Goal: Find specific page/section: Find specific page/section

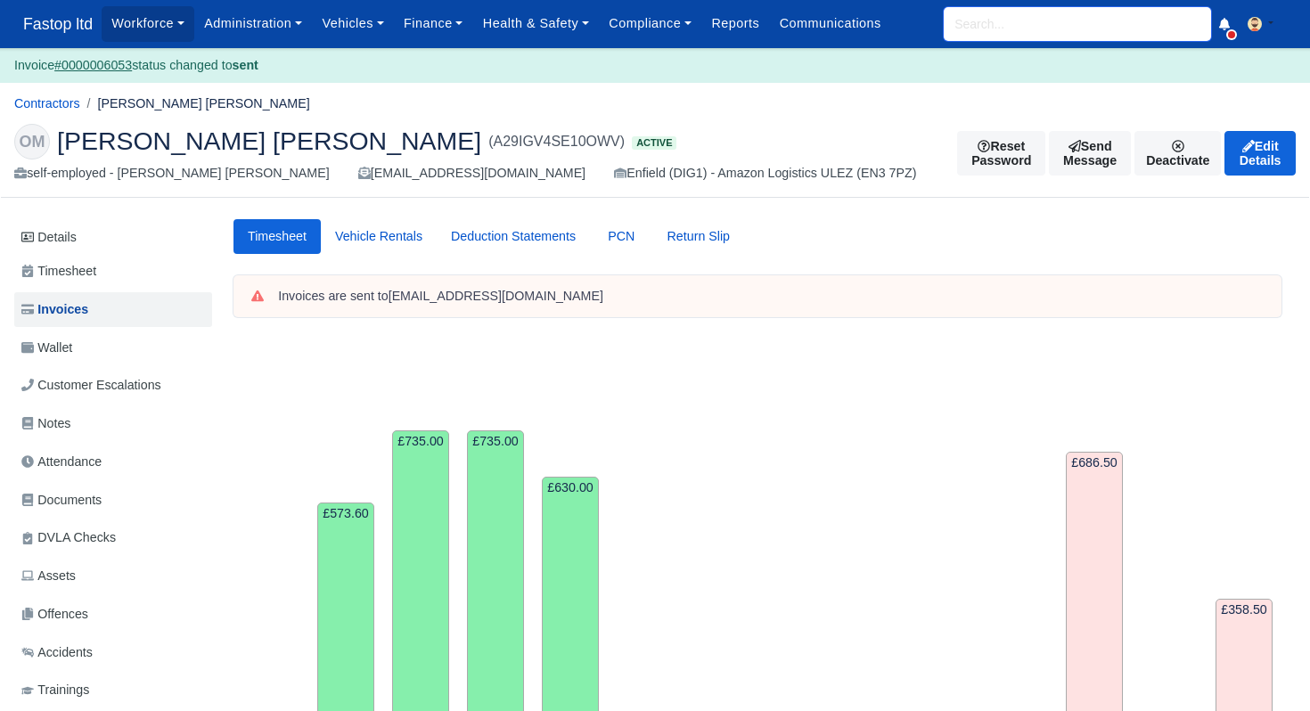
click at [1022, 27] on input "search" at bounding box center [1077, 24] width 267 height 34
type input "hamza"
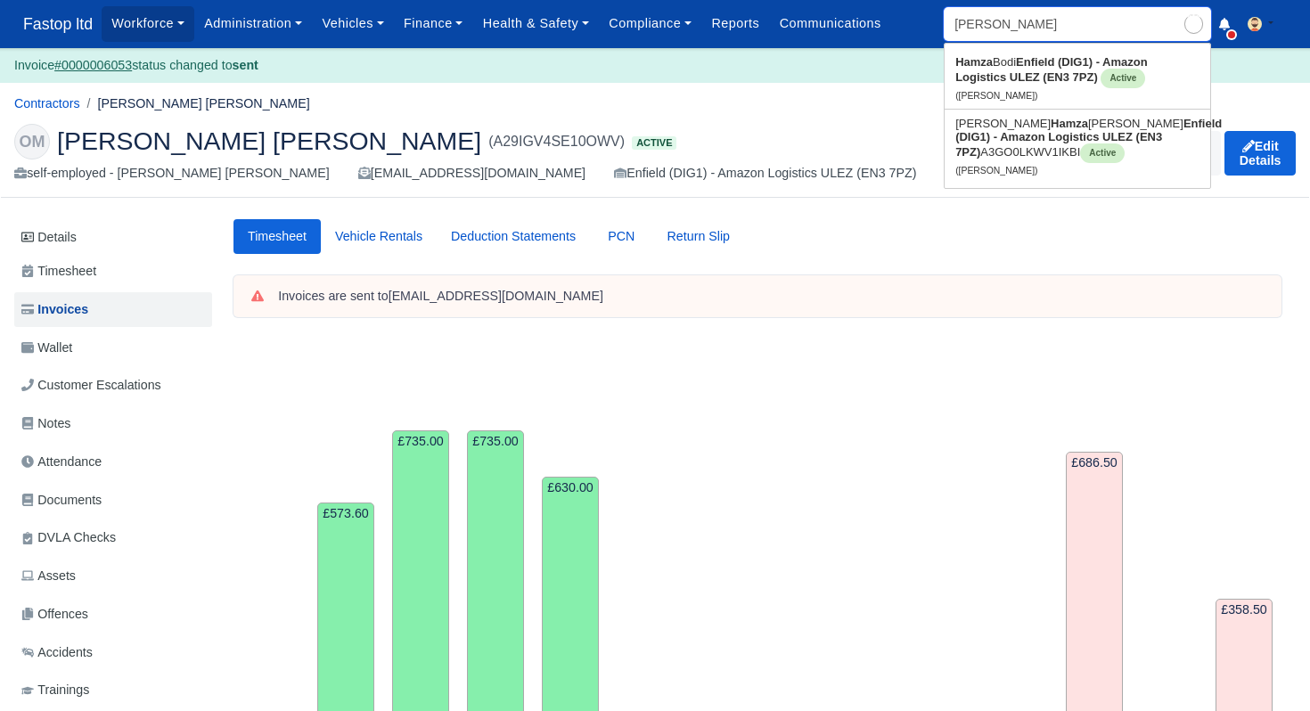
type input "hamza Bodi"
click at [1022, 74] on strong "Enfield (DIG1) - Amazon Logistics ULEZ (EN3 7PZ)" at bounding box center [1051, 69] width 192 height 29
type input "[PERSON_NAME]"
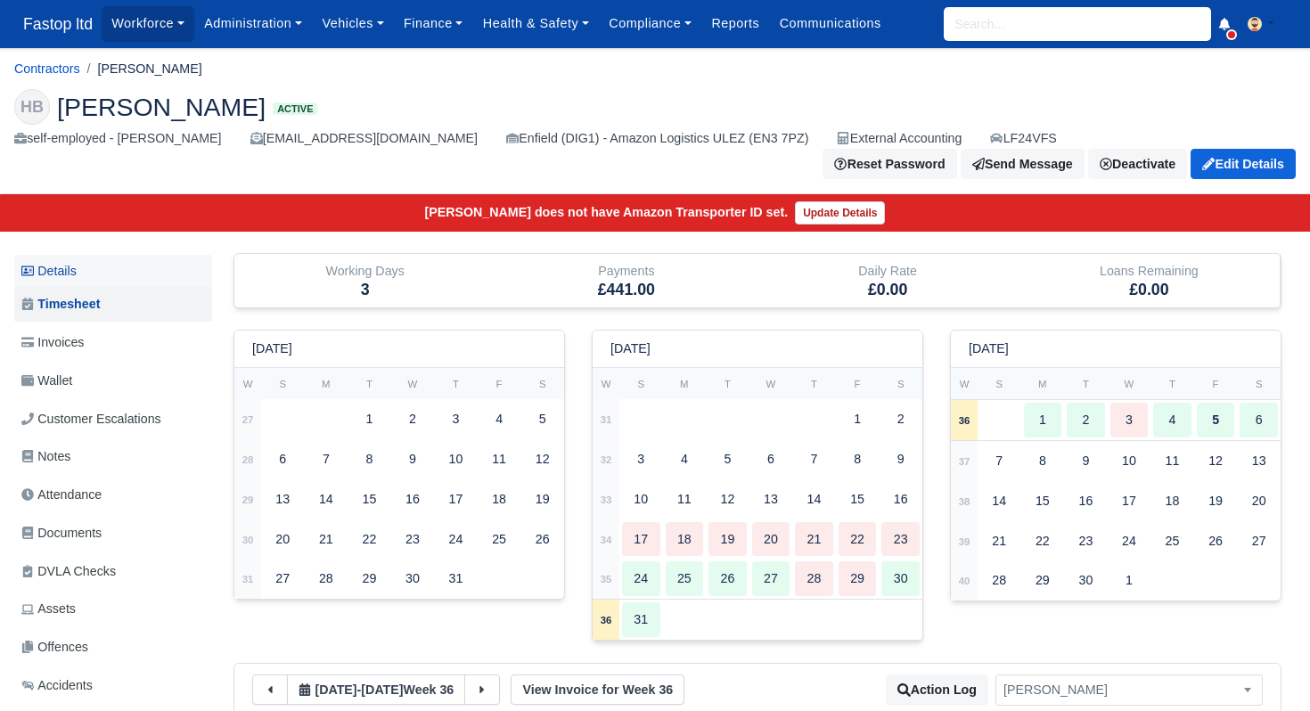
click at [78, 260] on link "Details" at bounding box center [113, 271] width 198 height 33
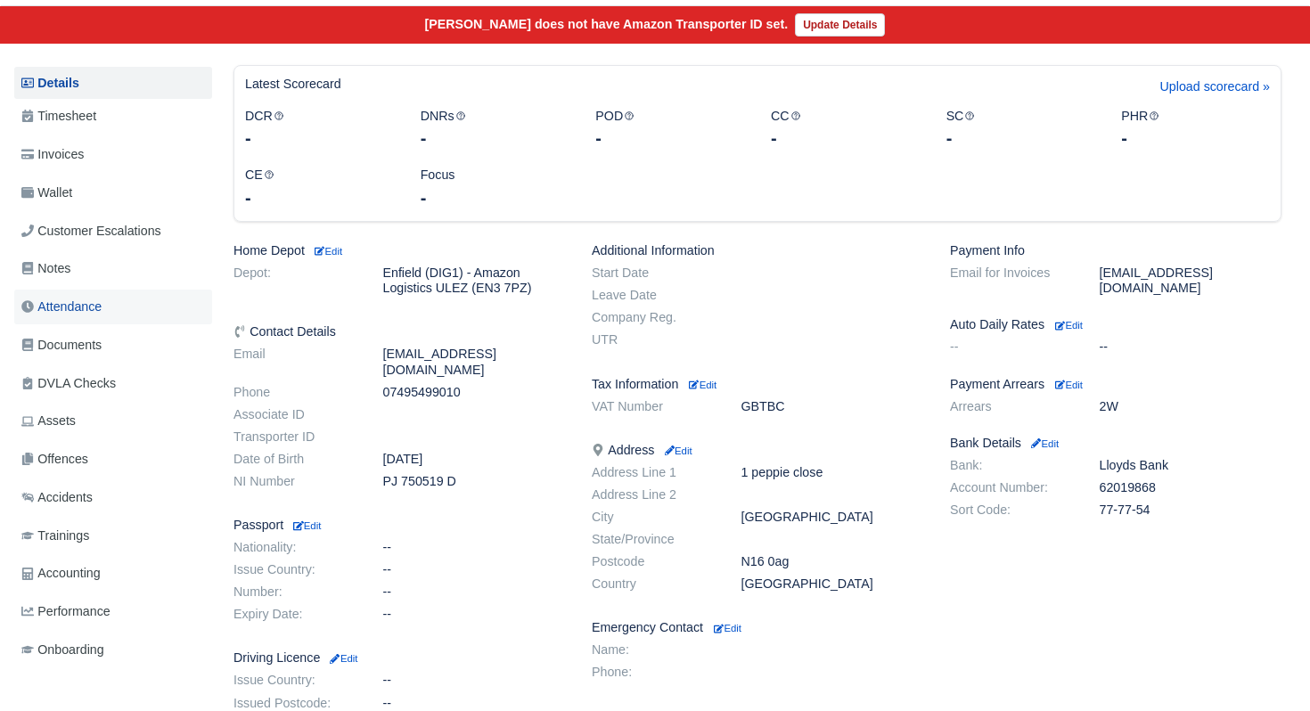
scroll to position [176, 0]
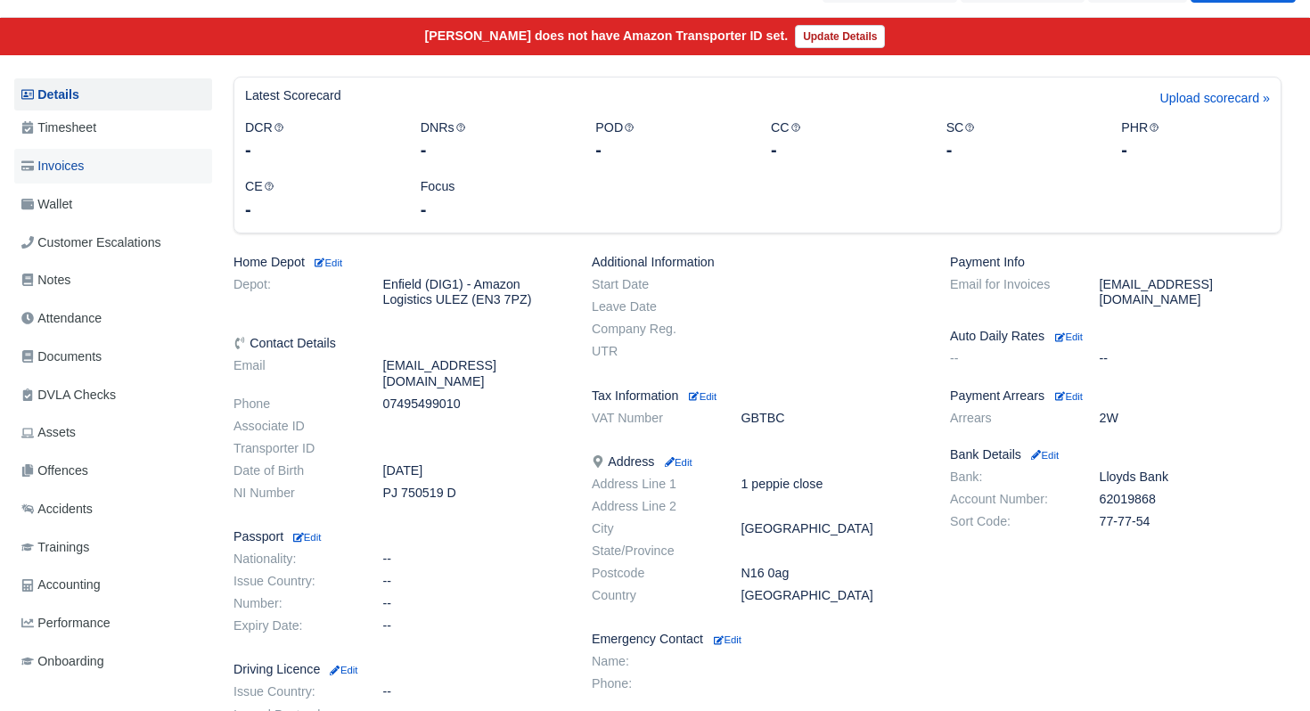
click at [79, 162] on span "Invoices" at bounding box center [52, 166] width 62 height 20
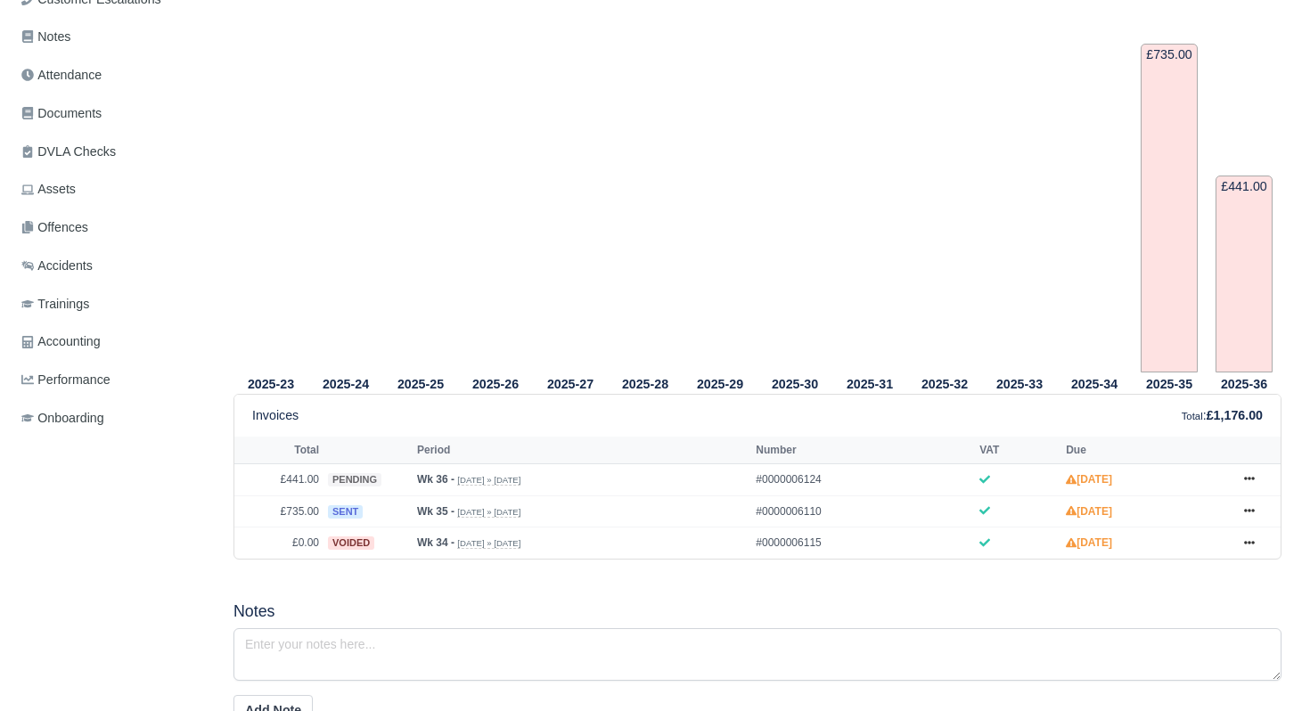
scroll to position [424, 0]
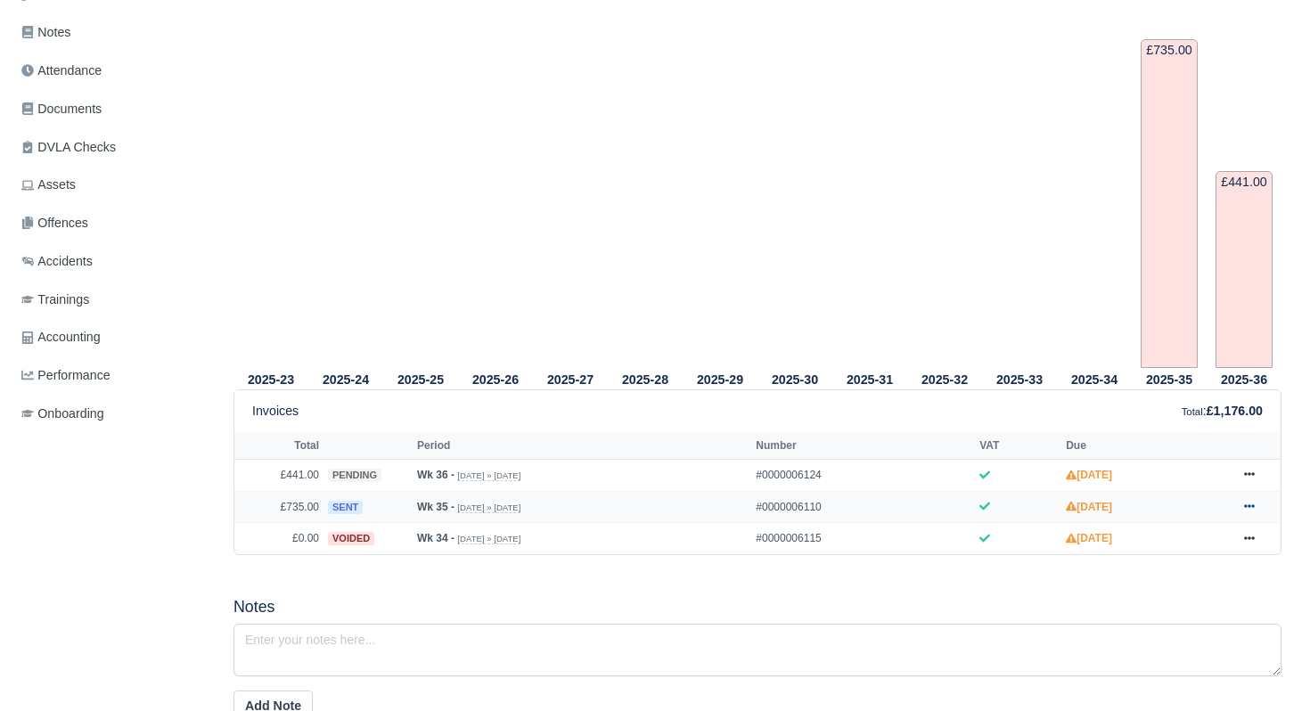
click at [1254, 511] on icon at bounding box center [1249, 506] width 11 height 11
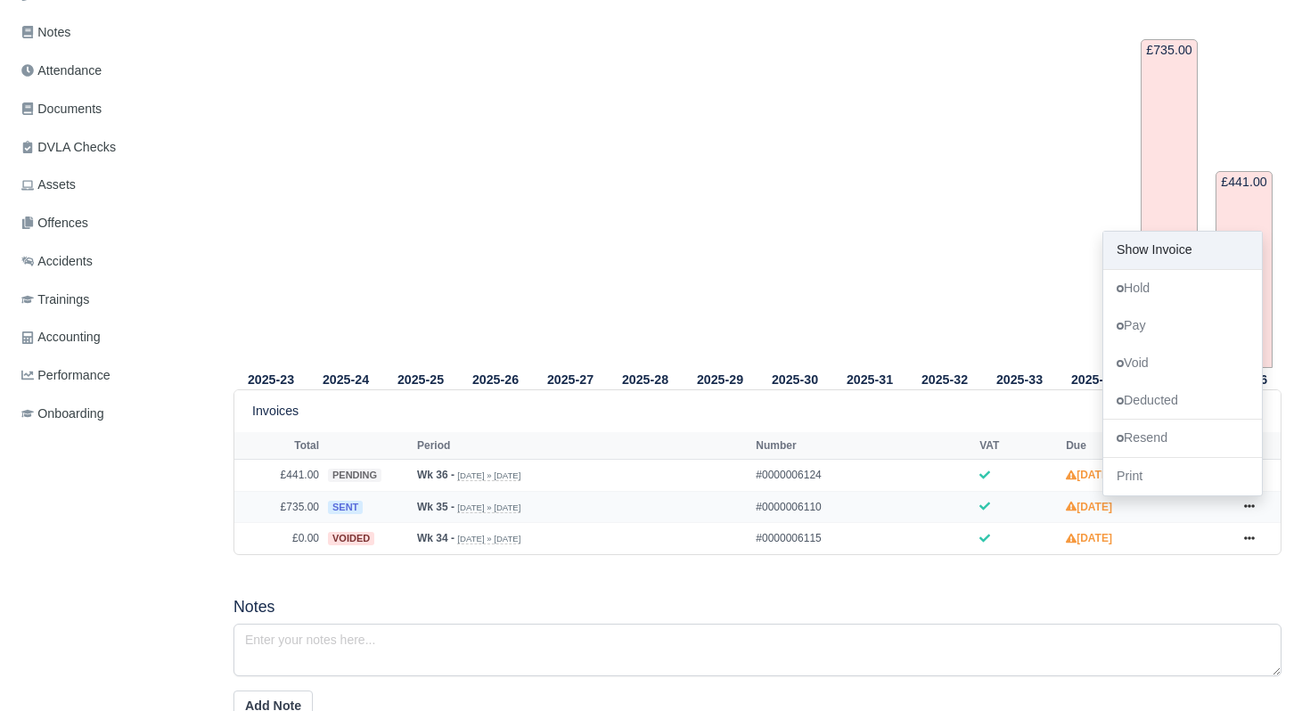
click at [1183, 269] on link "Show Invoice" at bounding box center [1182, 250] width 159 height 37
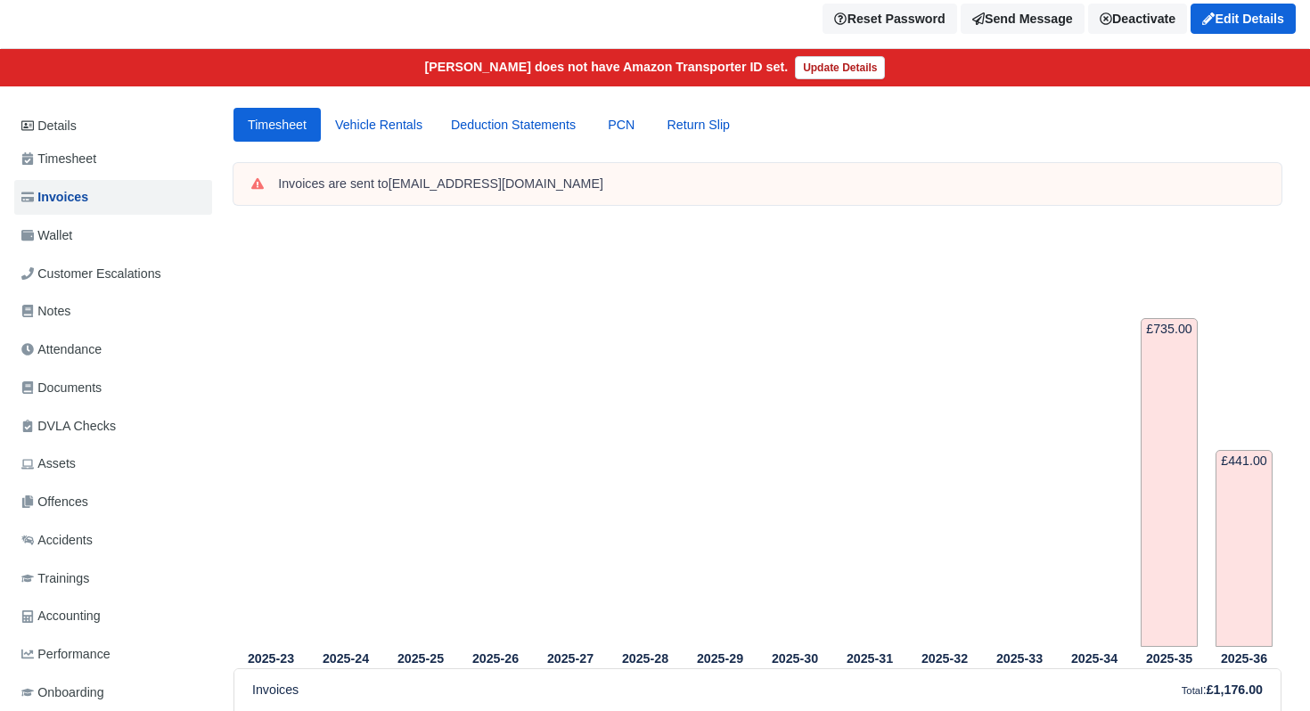
scroll to position [142, 0]
